Goal: Information Seeking & Learning: Check status

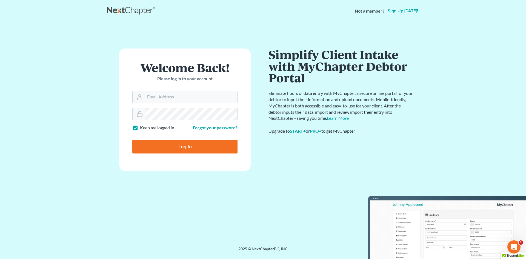
type input "[EMAIL_ADDRESS][DOMAIN_NAME]"
click at [178, 147] on input "Log In" at bounding box center [184, 147] width 105 height 14
type input "Thinking..."
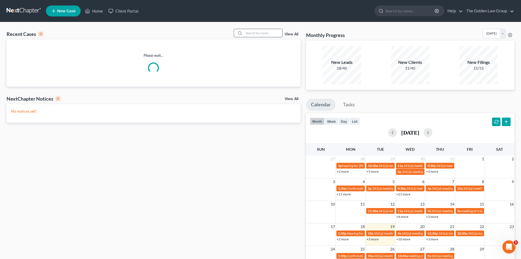
click at [250, 34] on input "search" at bounding box center [263, 33] width 38 height 8
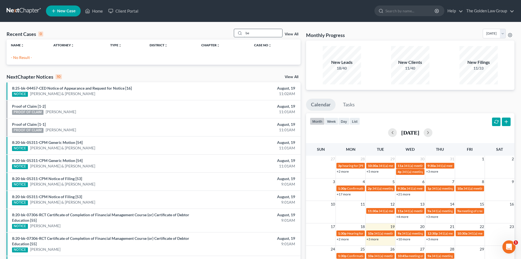
type input "b"
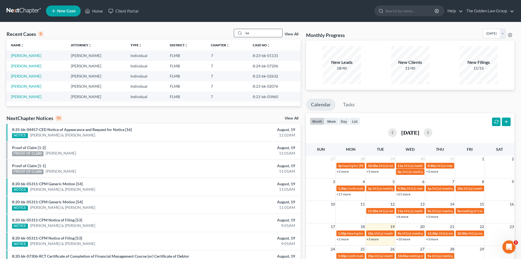
type input "b"
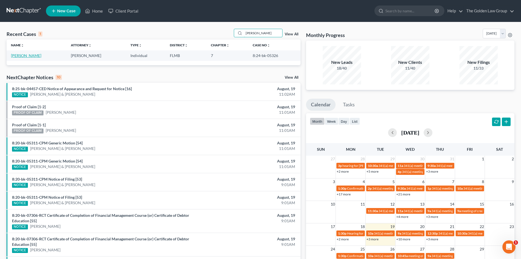
type input "keene"
click at [33, 56] on link "Keene, Hillary" at bounding box center [26, 55] width 30 height 5
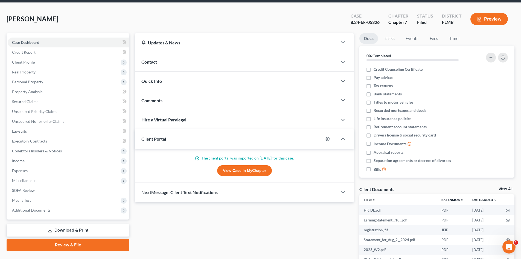
scroll to position [55, 0]
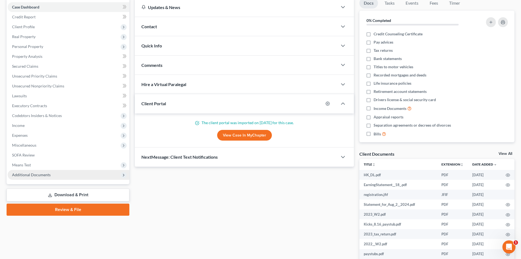
click at [46, 176] on span "Additional Documents" at bounding box center [31, 174] width 39 height 5
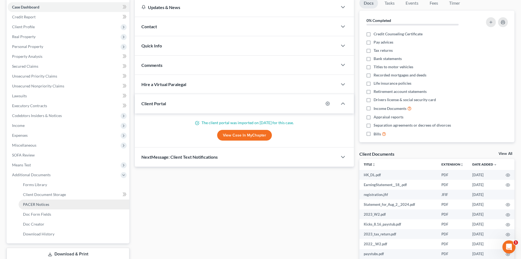
click at [53, 206] on link "PACER Notices" at bounding box center [74, 204] width 111 height 10
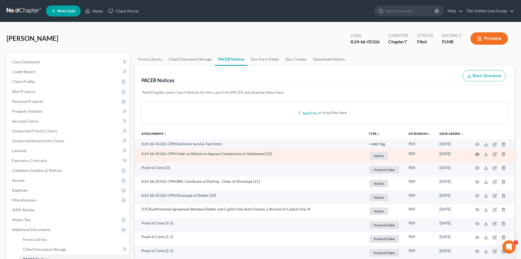
click at [478, 153] on icon "button" at bounding box center [477, 154] width 4 height 4
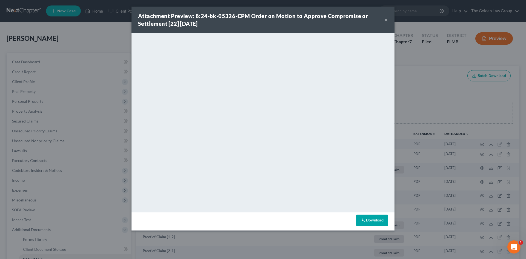
click at [386, 18] on button "×" at bounding box center [386, 19] width 4 height 7
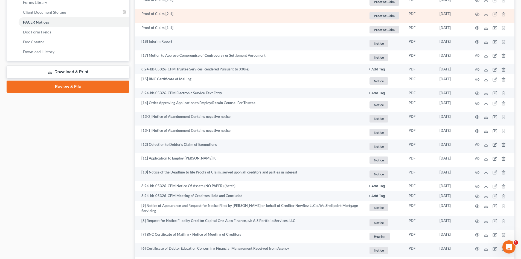
scroll to position [246, 0]
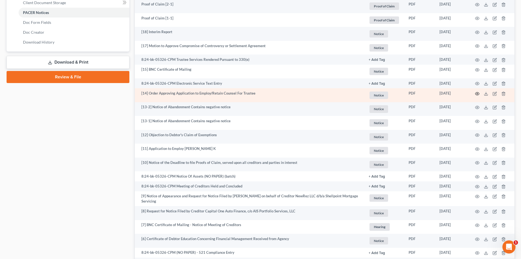
click at [477, 95] on icon "button" at bounding box center [478, 93] width 4 height 3
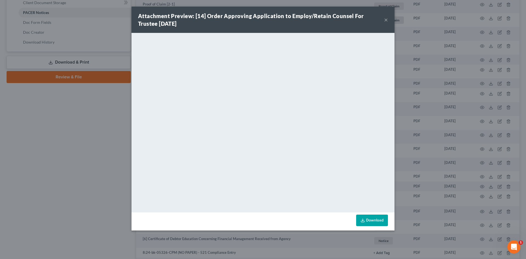
click at [385, 20] on button "×" at bounding box center [386, 19] width 4 height 7
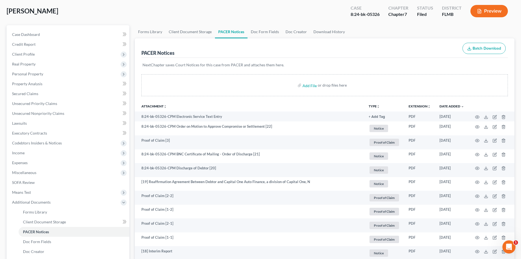
scroll to position [0, 0]
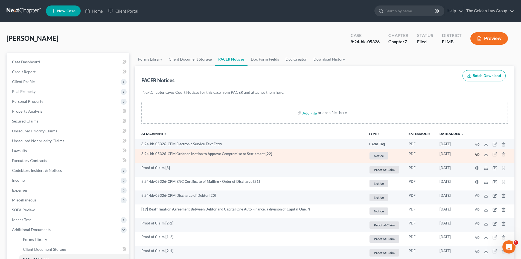
click at [478, 154] on icon "button" at bounding box center [477, 154] width 4 height 4
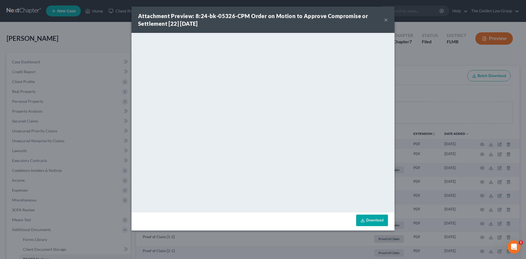
click at [384, 21] on button "×" at bounding box center [386, 19] width 4 height 7
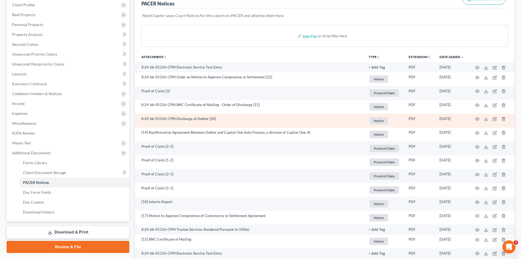
scroll to position [82, 0]
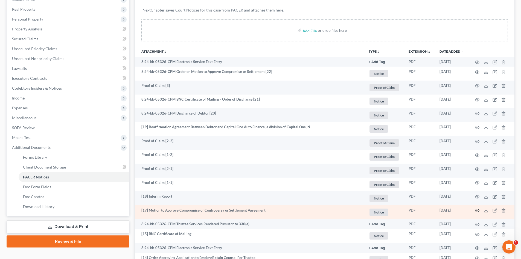
click at [478, 209] on icon "button" at bounding box center [478, 210] width 4 height 3
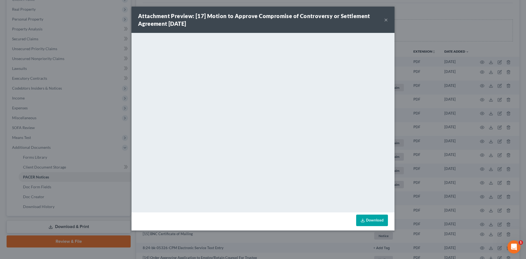
click at [388, 20] on div "Attachment Preview: [17] Motion to Approve Compromise of Controversy or Settlem…" at bounding box center [262, 20] width 263 height 26
click at [387, 20] on button "×" at bounding box center [386, 19] width 4 height 7
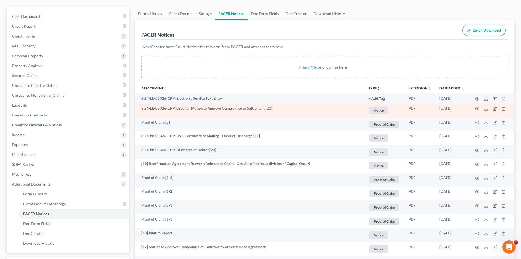
scroll to position [0, 0]
